Goal: Navigation & Orientation: Find specific page/section

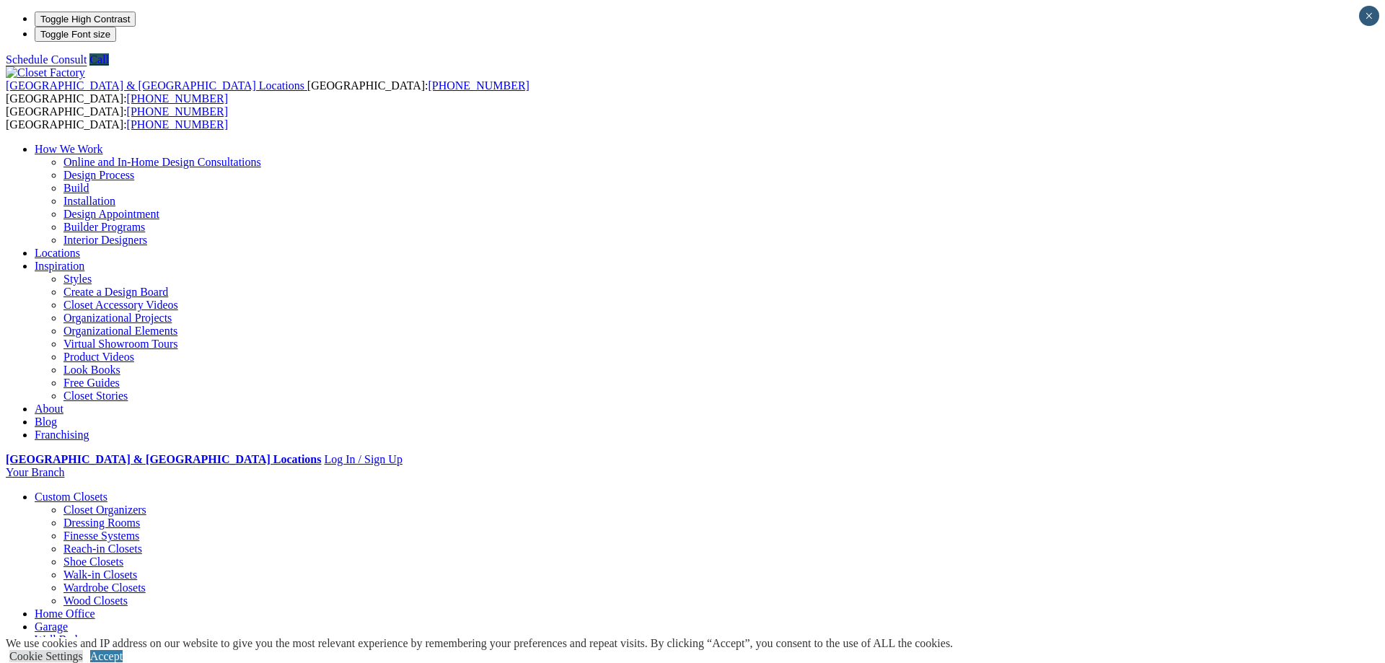
click at [108, 491] on link "Custom Closets" at bounding box center [71, 497] width 73 height 12
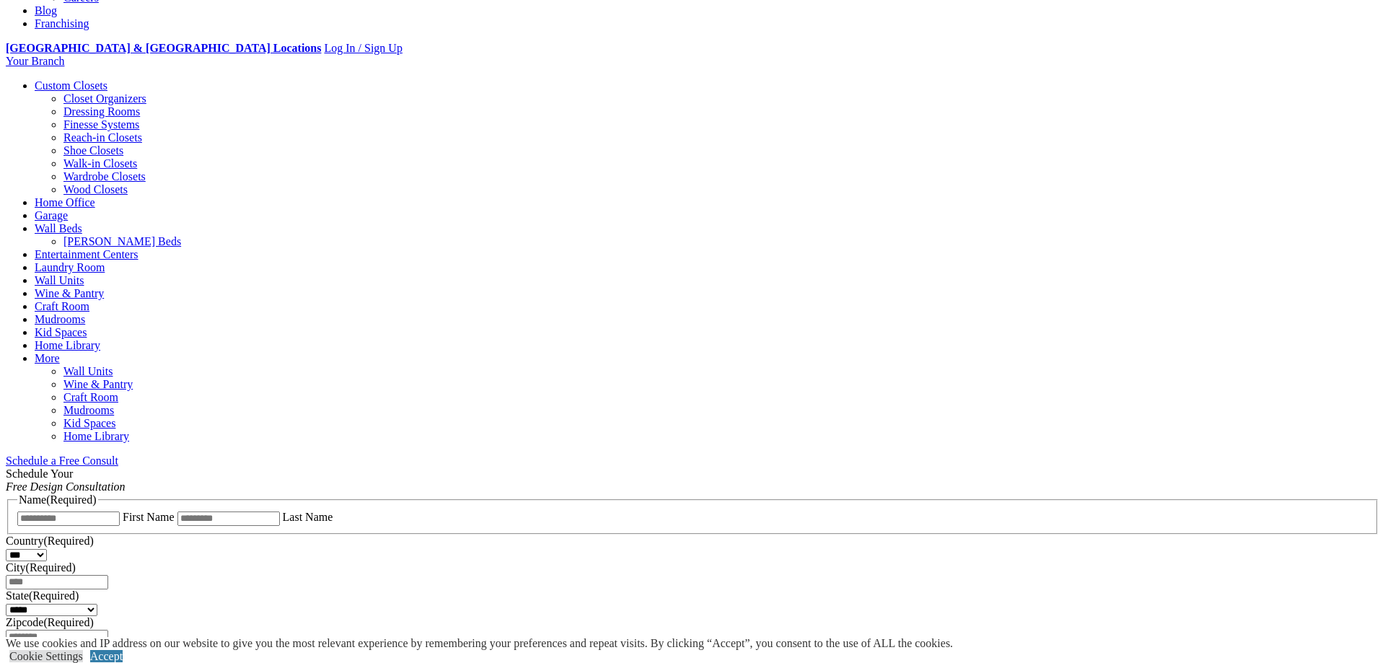
scroll to position [147, 0]
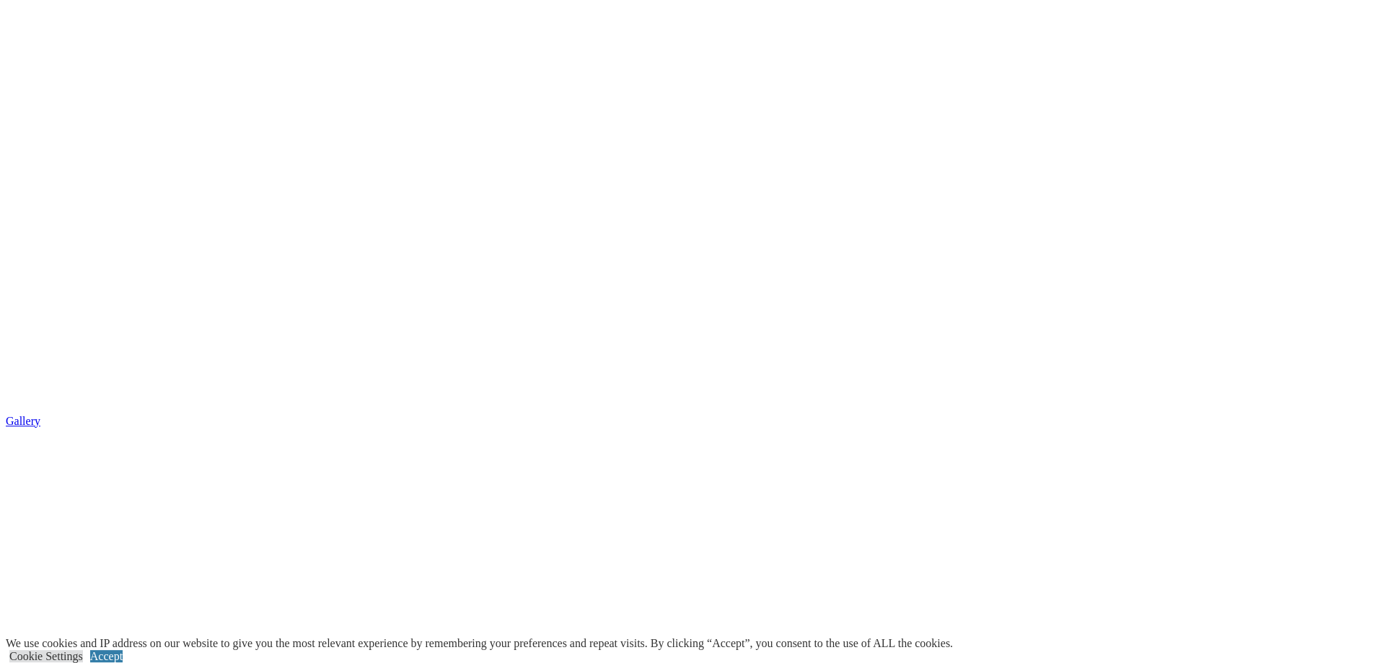
scroll to position [3091, 0]
